Goal: Browse casually

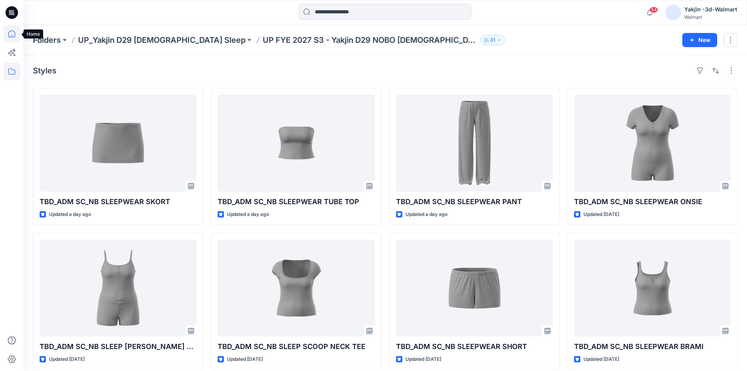
click at [10, 36] on icon at bounding box center [11, 33] width 17 height 17
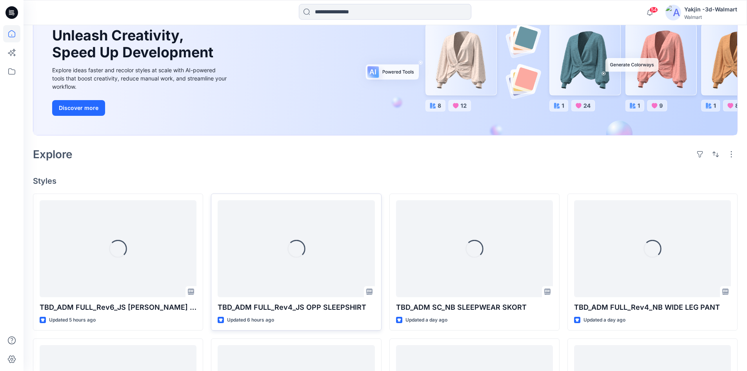
scroll to position [78, 0]
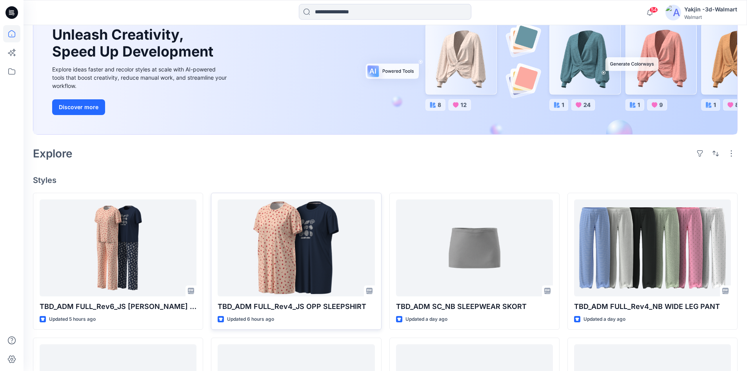
click at [367, 171] on div "Welcome back, Yakjin New New Unleash Creativity, Speed Up Development Explore i…" at bounding box center [385, 302] width 723 height 710
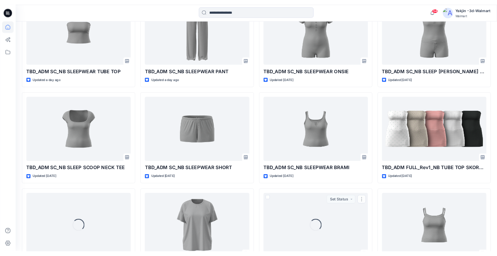
scroll to position [561, 0]
